Goal: Task Accomplishment & Management: Manage account settings

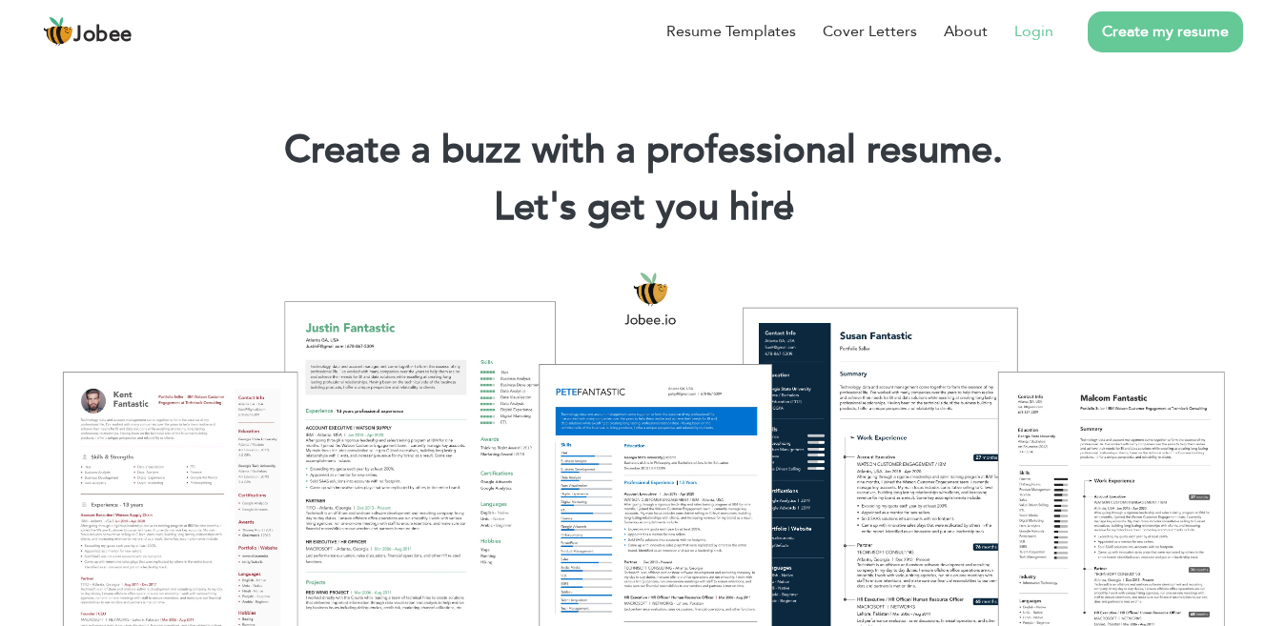
click at [1020, 31] on link "Login" at bounding box center [1033, 31] width 39 height 23
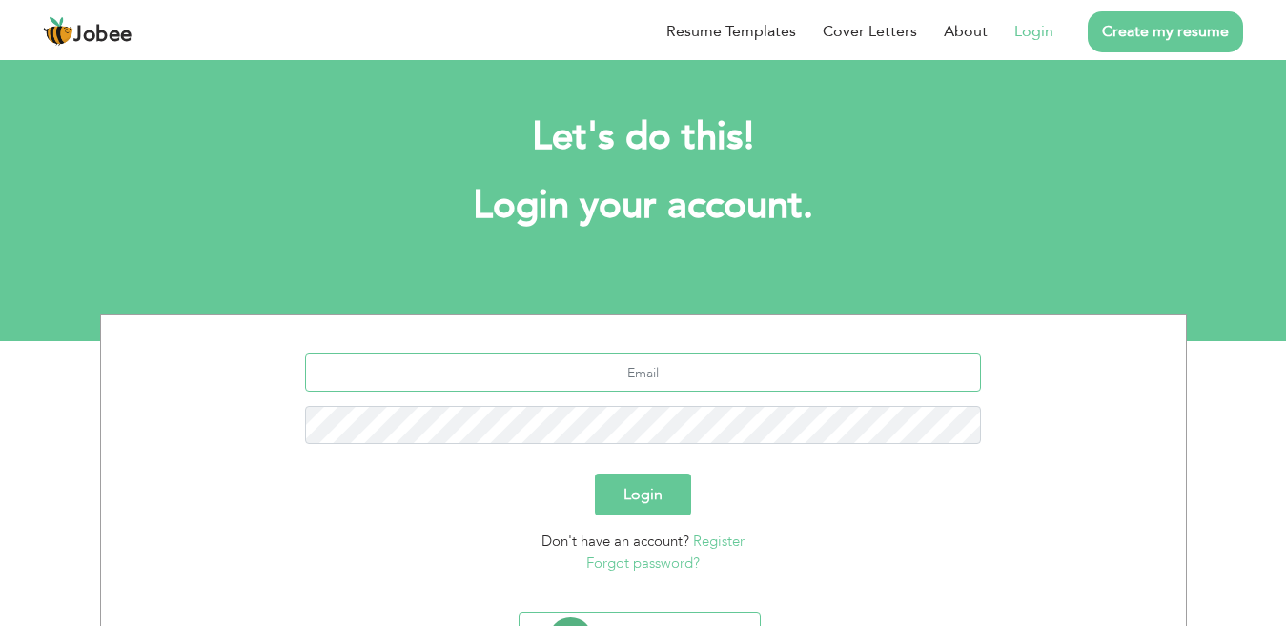
click at [582, 374] on input "text" at bounding box center [643, 373] width 676 height 38
type input "ASHAR65JRW@GMAIL.COM"
click at [595, 474] on button "Login" at bounding box center [643, 495] width 96 height 42
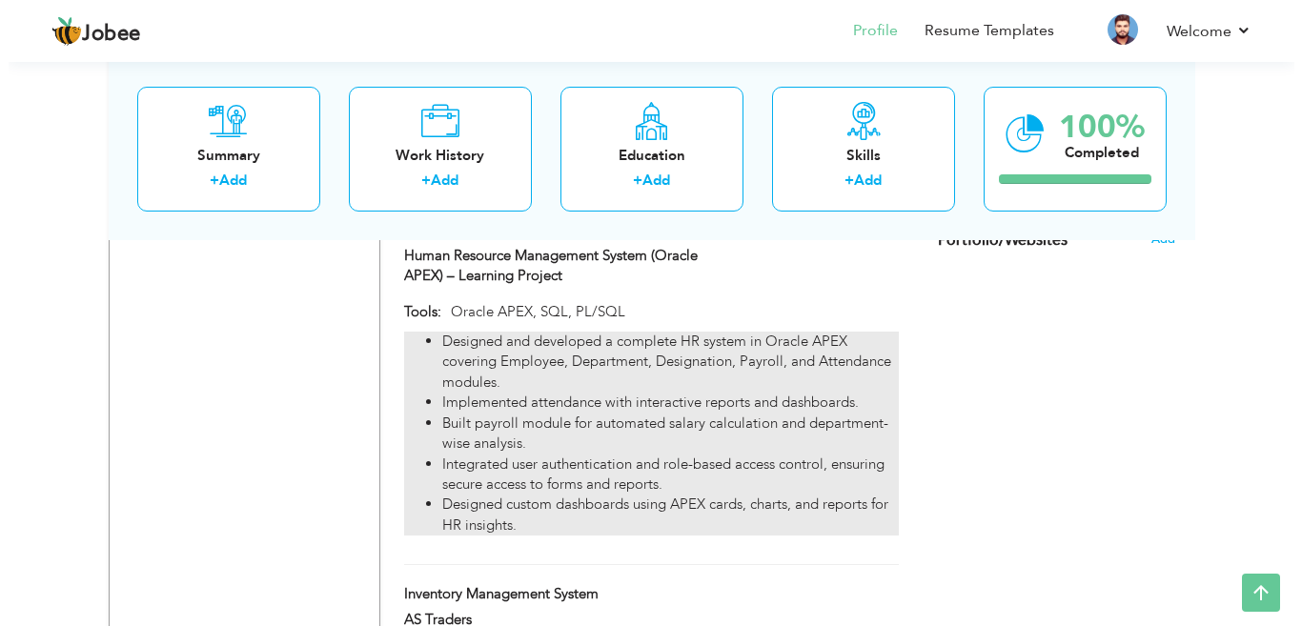
scroll to position [1315, 0]
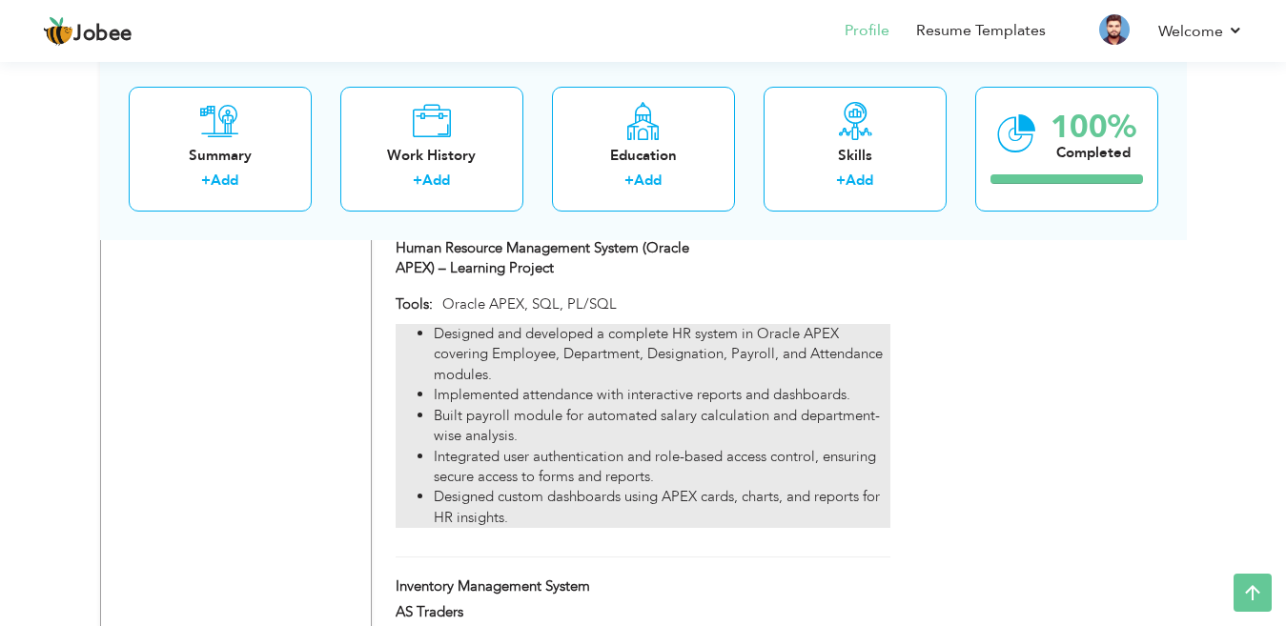
click at [735, 406] on li "Built payroll module for automated salary calculation and department-wise analy…" at bounding box center [662, 426] width 456 height 41
type input "Human Resource Management System (Oracle APEX) – Learning Project"
type input "Oracle APEX, SQL, PL/SQL"
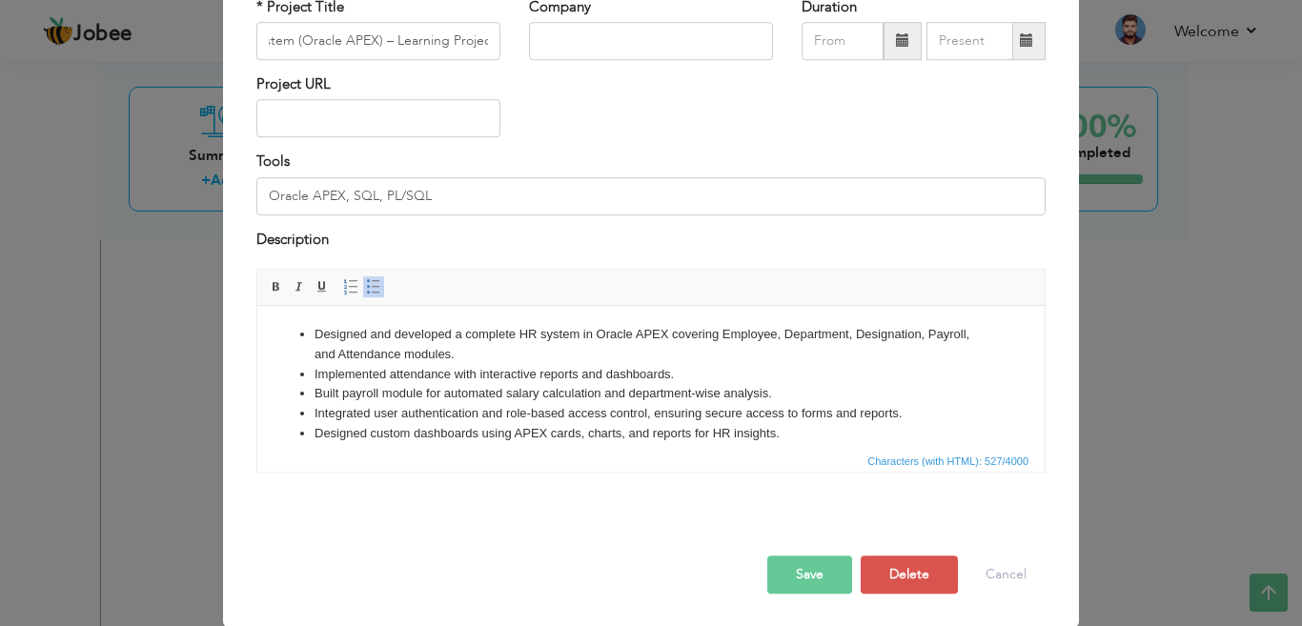
scroll to position [0, 0]
drag, startPoint x: 803, startPoint y: 417, endPoint x: 234, endPoint y: 309, distance: 579.2
click at [257, 309] on html "Designed and developed a complete HR system in Oracle APEX covering Employee, D…" at bounding box center [650, 384] width 787 height 157
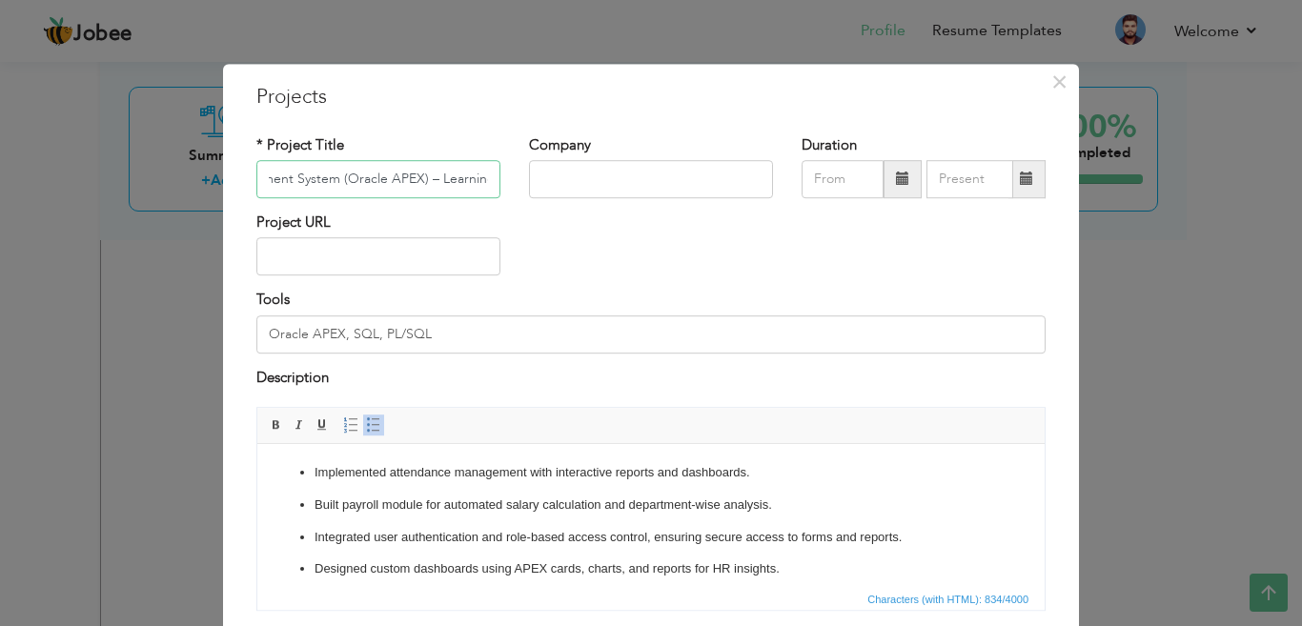
scroll to position [0, 207]
drag, startPoint x: 253, startPoint y: 176, endPoint x: 502, endPoint y: 196, distance: 249.5
click at [502, 196] on div "* Project Title Human Resource Management System (Oracle APEX) – Learning Proje…" at bounding box center [378, 173] width 273 height 77
paste input "Using Oracle APEX"
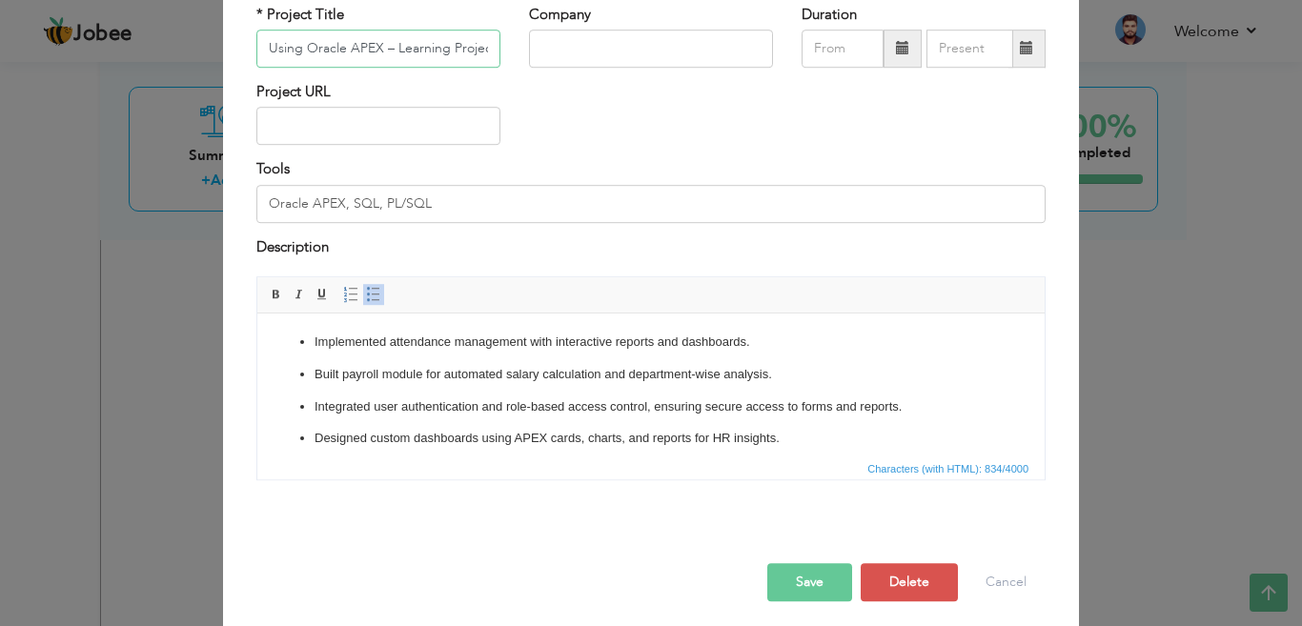
scroll to position [138, 0]
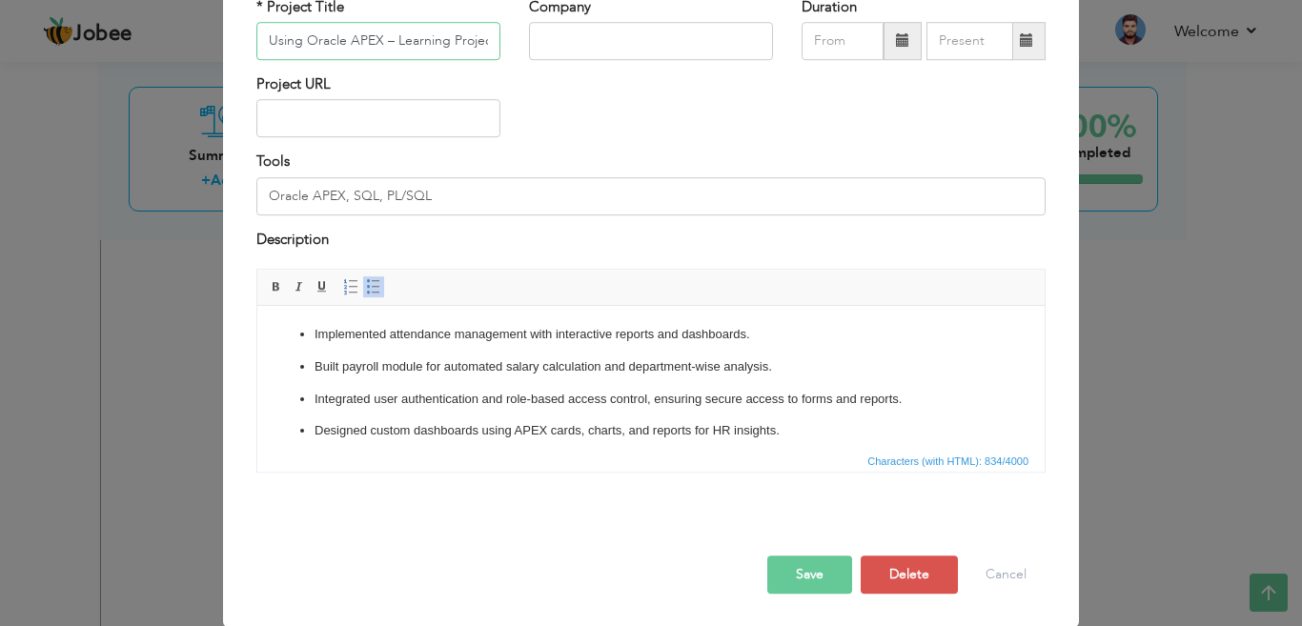
type input "Human Resource Management System Using Oracle APEX – Learning Project"
click at [822, 571] on button "Save" at bounding box center [809, 575] width 85 height 38
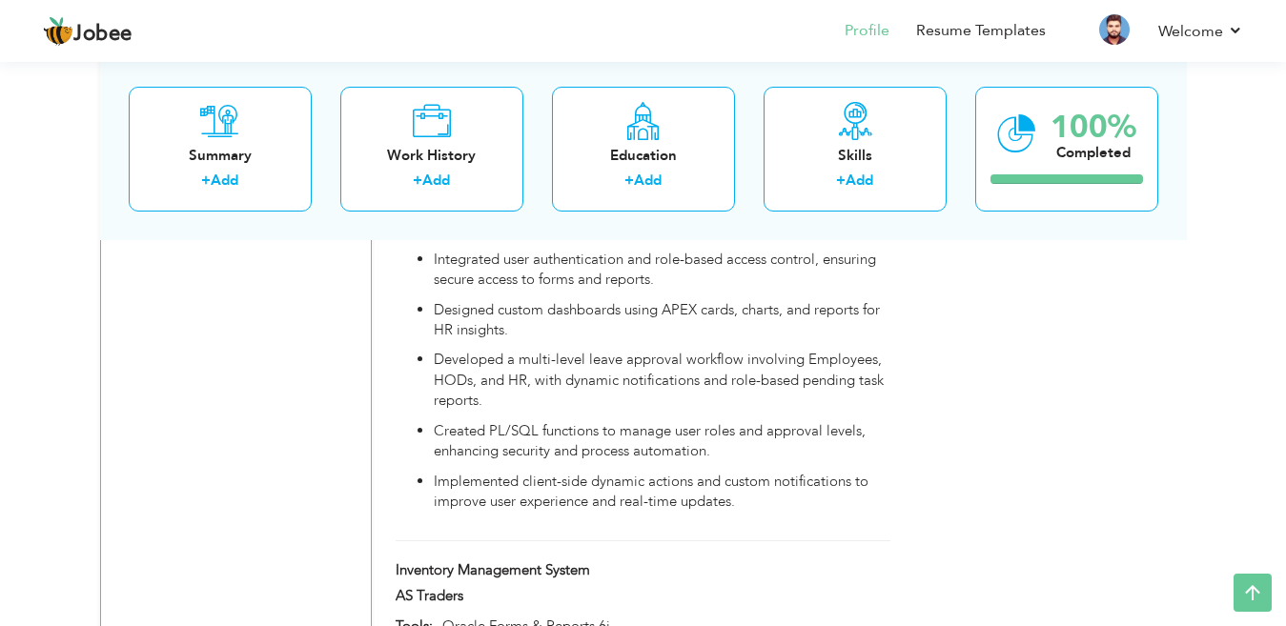
scroll to position [1503, 0]
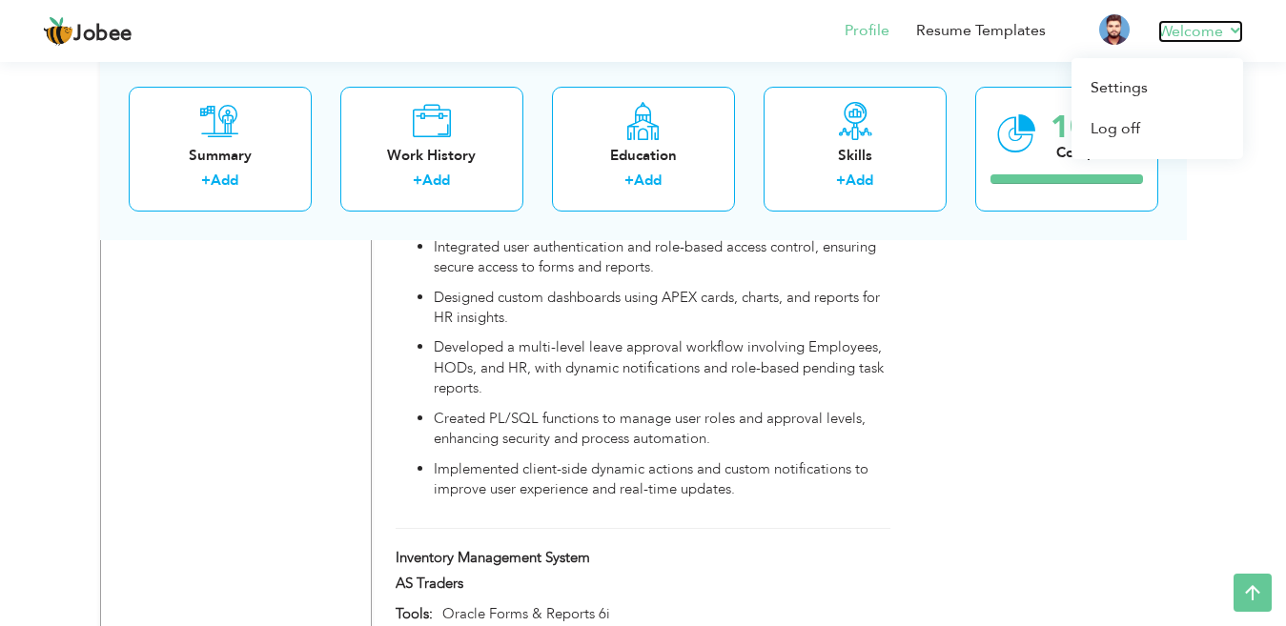
click at [1241, 30] on link "Welcome" at bounding box center [1200, 31] width 85 height 23
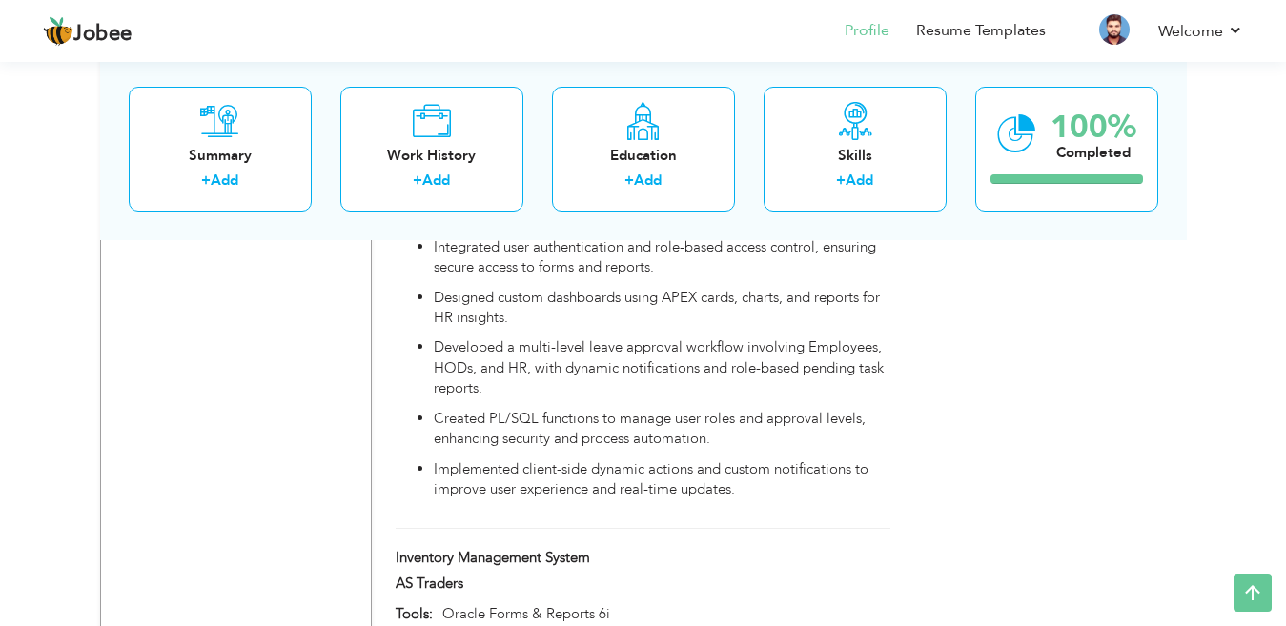
click at [975, 29] on link "Resume Templates" at bounding box center [981, 31] width 130 height 22
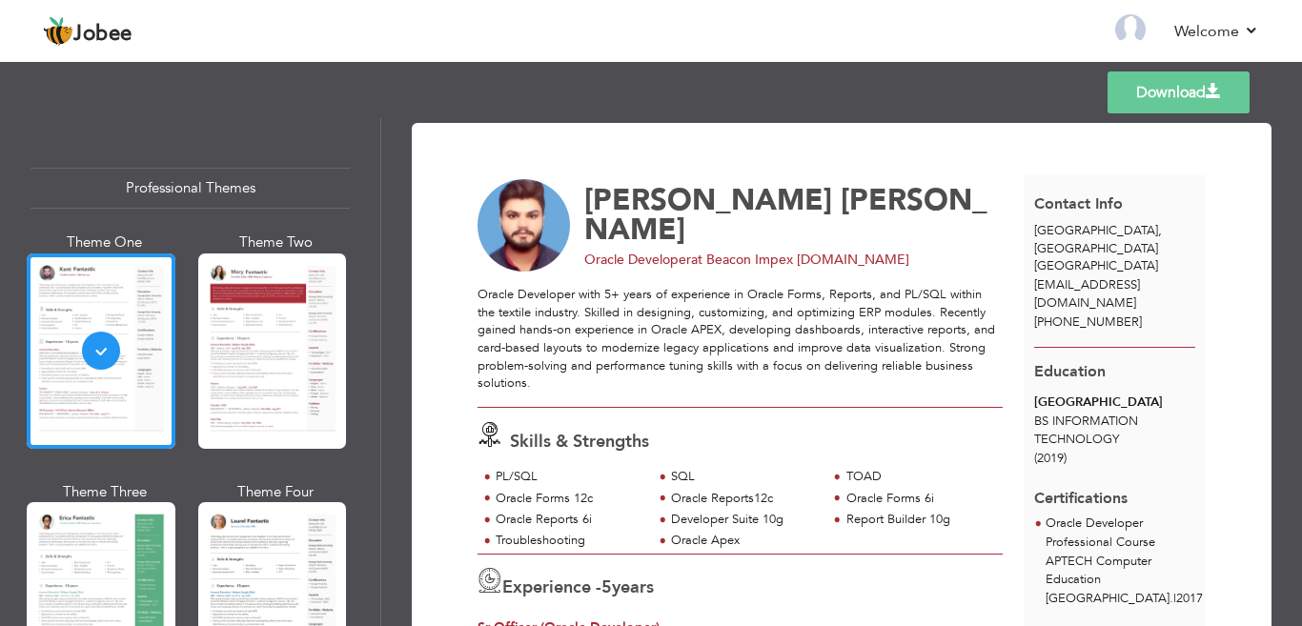
click at [1195, 97] on link "Download" at bounding box center [1178, 92] width 142 height 42
drag, startPoint x: 1260, startPoint y: 1, endPoint x: 824, endPoint y: 34, distance: 436.8
click at [824, 34] on nav "Back to Profile Resume Templates Resume Templates Cover Letters About My Resume…" at bounding box center [651, 32] width 1216 height 51
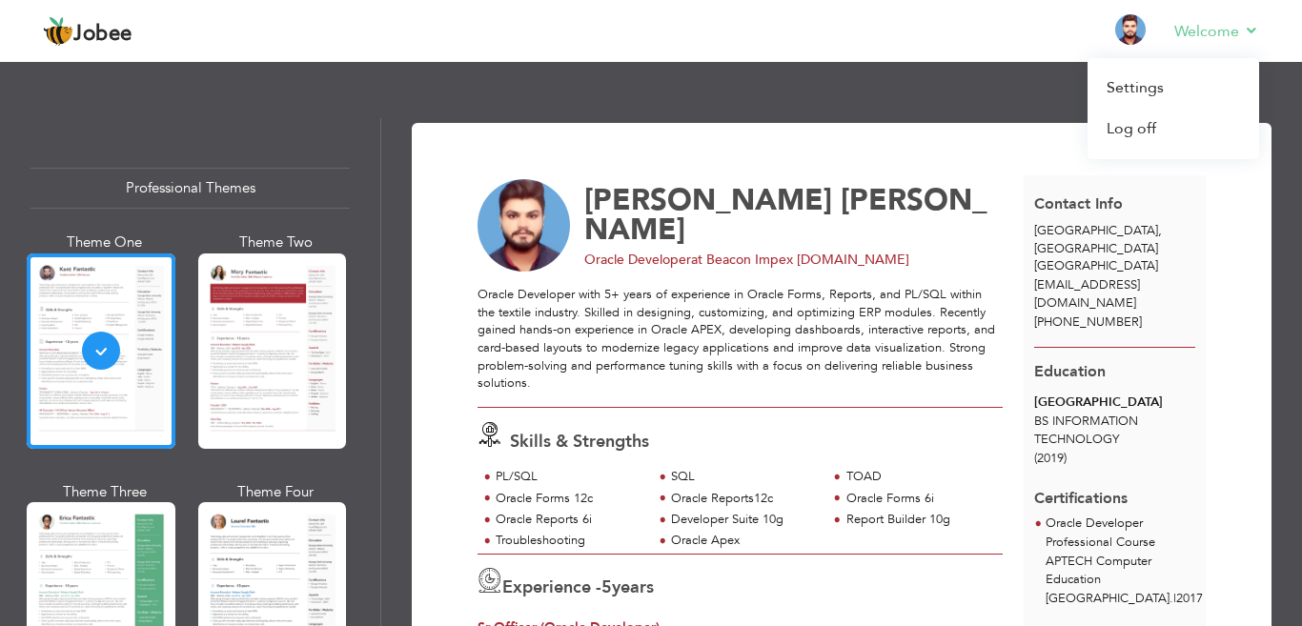
click at [1241, 11] on li "Welcome Settings Log off" at bounding box center [1203, 32] width 112 height 51
click at [1165, 115] on link "Log off" at bounding box center [1173, 129] width 172 height 41
